Goal: Task Accomplishment & Management: Use online tool/utility

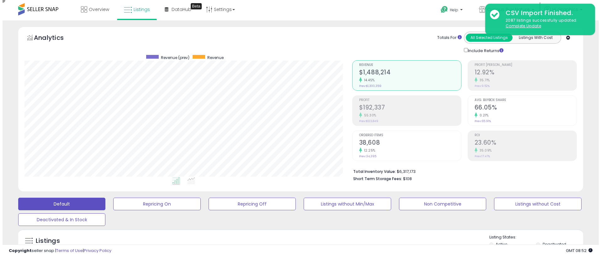
scroll to position [129, 328]
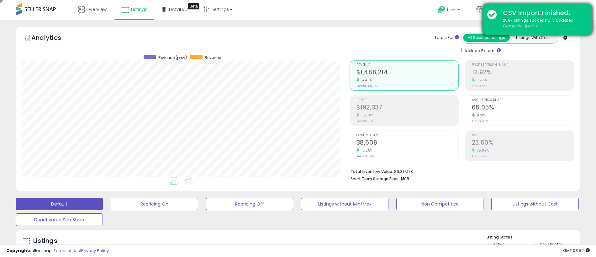
click at [520, 26] on u "Complete Update" at bounding box center [520, 25] width 35 height 5
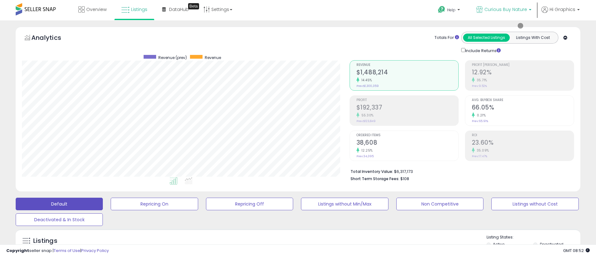
click at [507, 9] on span "Curious Buy Nature" at bounding box center [505, 9] width 43 height 6
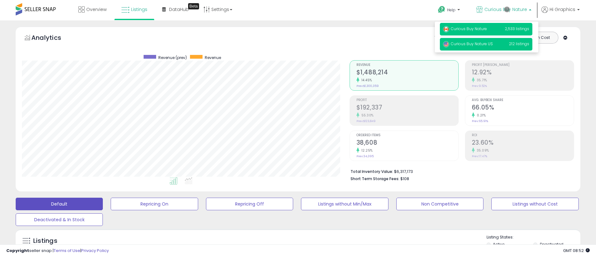
click at [487, 44] on span "Curious Buy Nature US" at bounding box center [468, 43] width 50 height 5
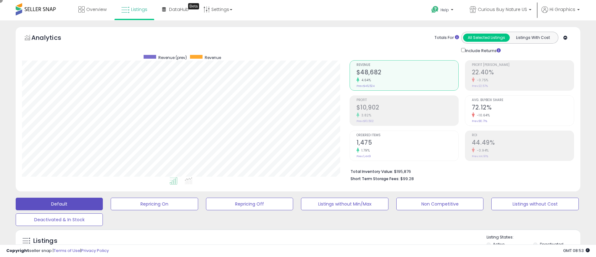
scroll to position [140, 0]
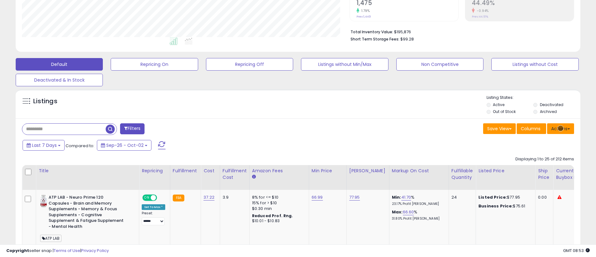
click at [561, 128] on button "Actions" at bounding box center [560, 128] width 27 height 11
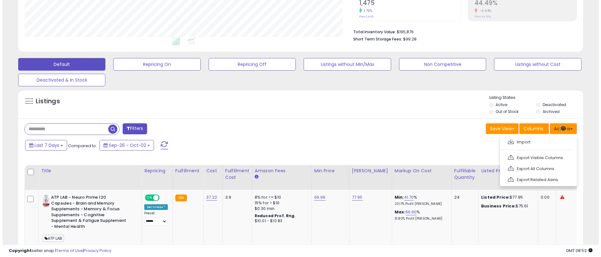
scroll to position [153, 0]
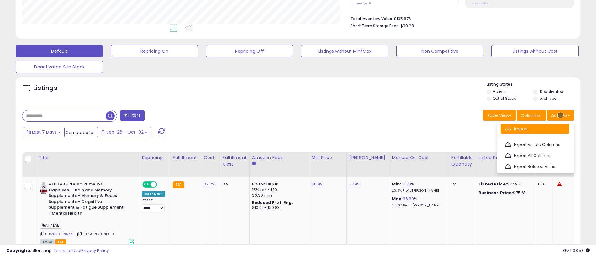
click at [535, 129] on link "Import" at bounding box center [535, 129] width 69 height 10
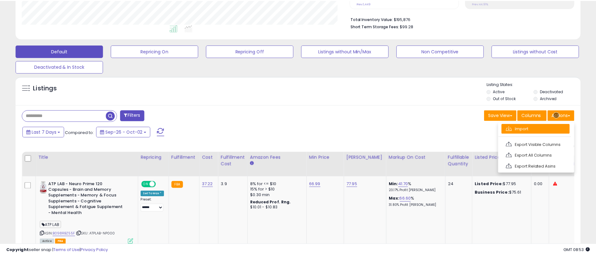
scroll to position [129, 330]
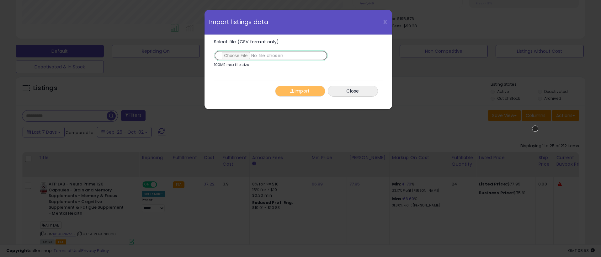
click at [269, 55] on input "Select file (CSV format only)" at bounding box center [271, 55] width 114 height 11
type input "**********"
click at [300, 91] on button "Import" at bounding box center [300, 91] width 50 height 11
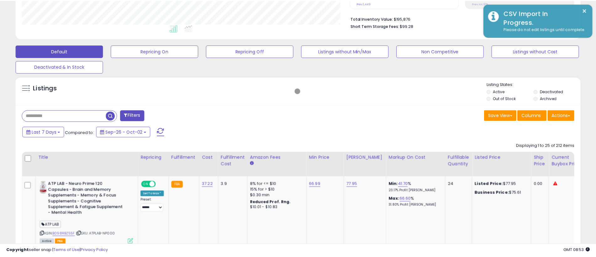
scroll to position [313360, 313161]
